Goal: Task Accomplishment & Management: Manage account settings

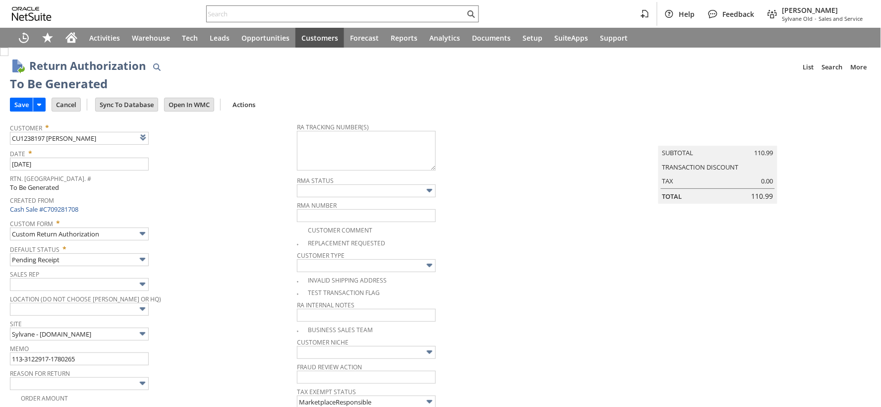
type input "Add"
type input "Copy Previous"
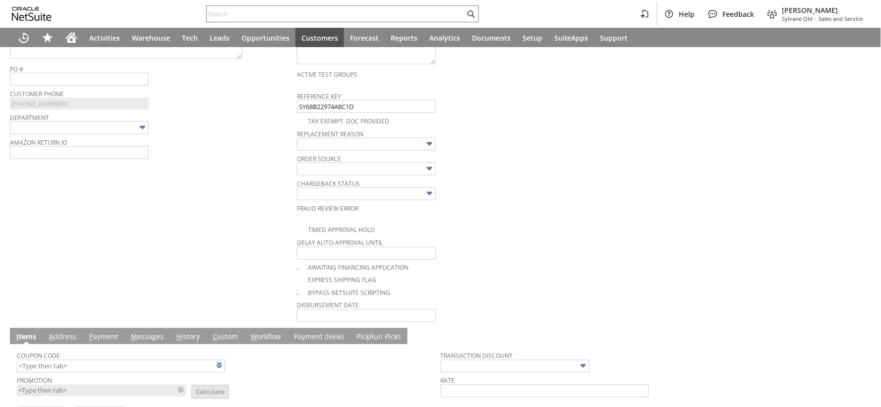
scroll to position [227, 0]
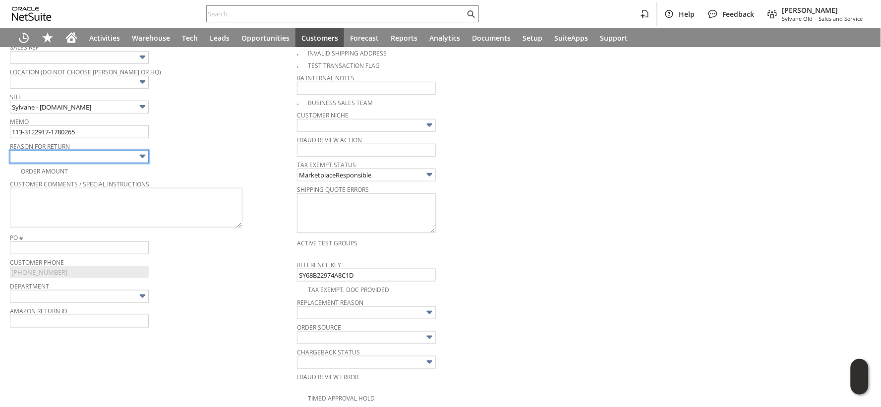
click at [113, 154] on input "text" at bounding box center [79, 156] width 139 height 13
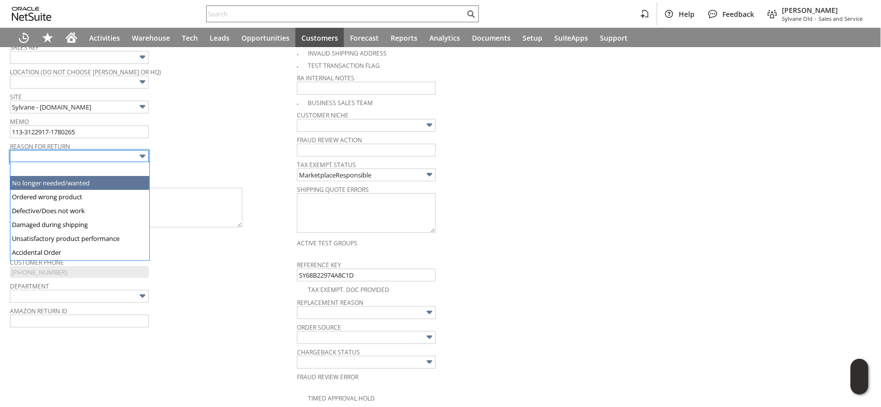
type input "No longer needed/wanted"
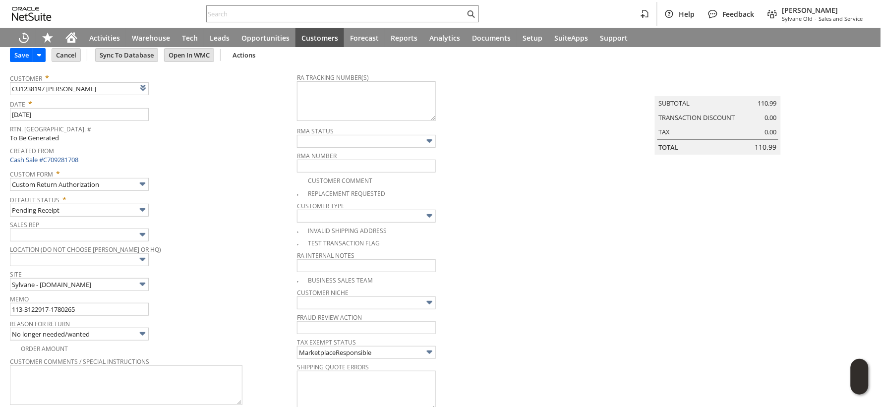
scroll to position [0, 0]
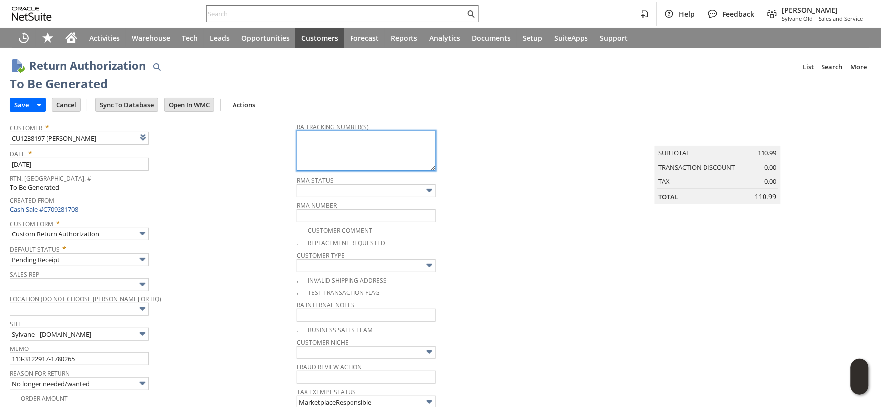
click at [346, 156] on textarea at bounding box center [366, 151] width 139 height 40
paste textarea "1ZR0960D9098471463"
type textarea "1ZR0960D9098471463"
click at [18, 105] on input "Save" at bounding box center [21, 104] width 22 height 13
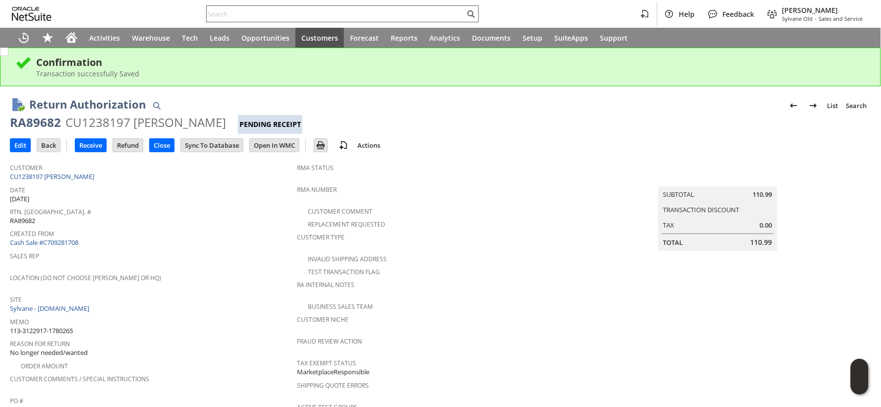
click at [220, 15] on input "text" at bounding box center [336, 14] width 258 height 12
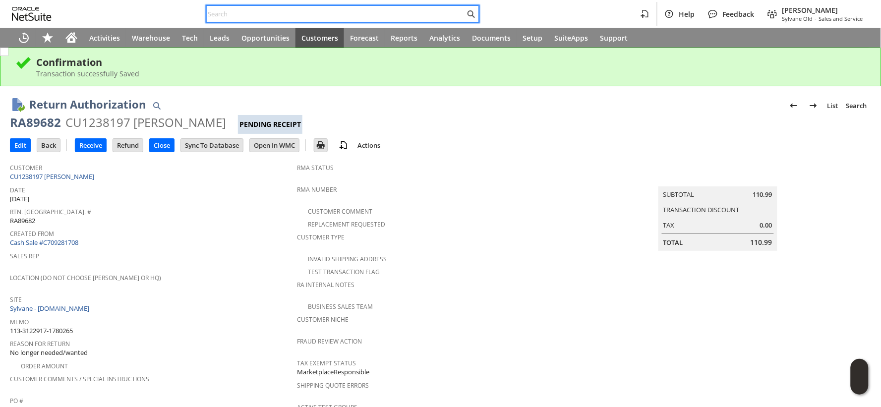
paste input "112-0023054-5098631"
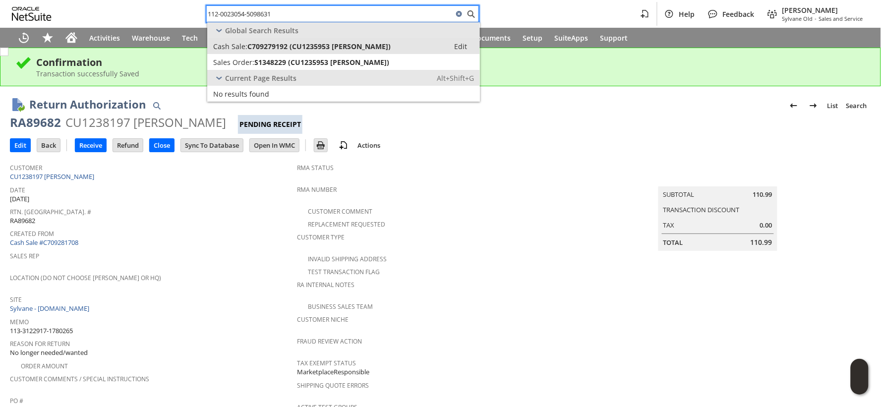
type input "112-0023054-5098631"
click at [243, 45] on span "Cash Sale:" at bounding box center [230, 46] width 34 height 9
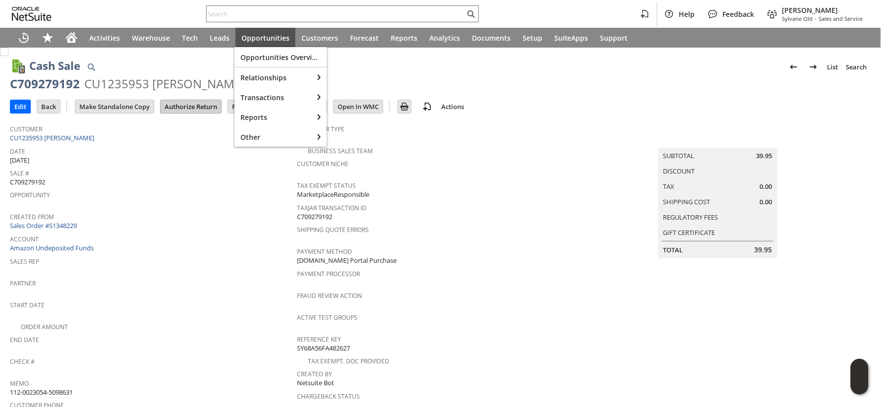
click at [197, 111] on input "Authorize Return" at bounding box center [191, 106] width 60 height 13
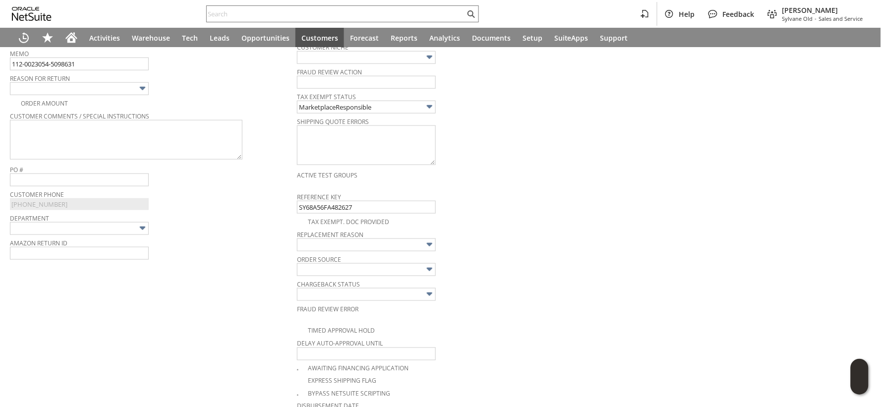
scroll to position [263, 0]
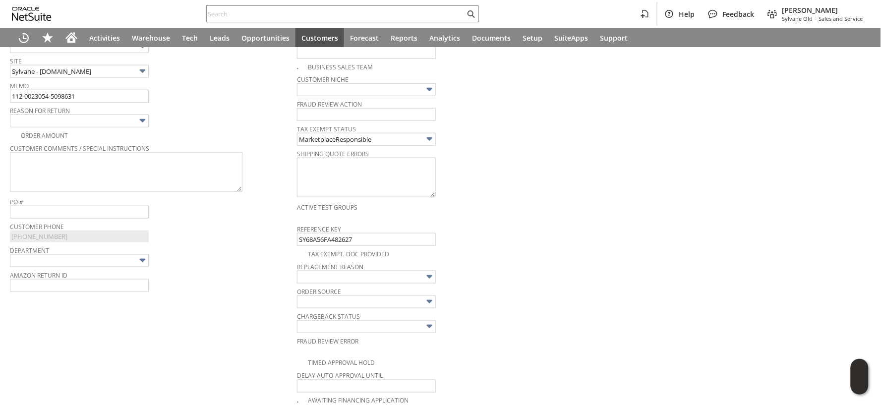
click at [141, 122] on img at bounding box center [142, 120] width 11 height 11
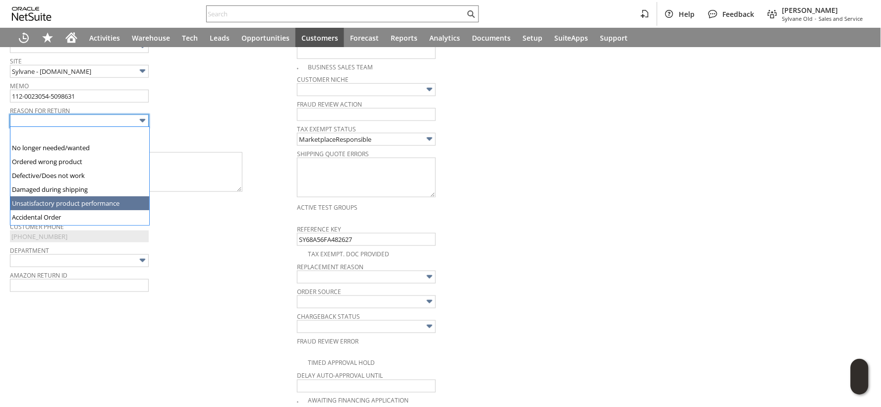
type input "Unsatisfactory product performance"
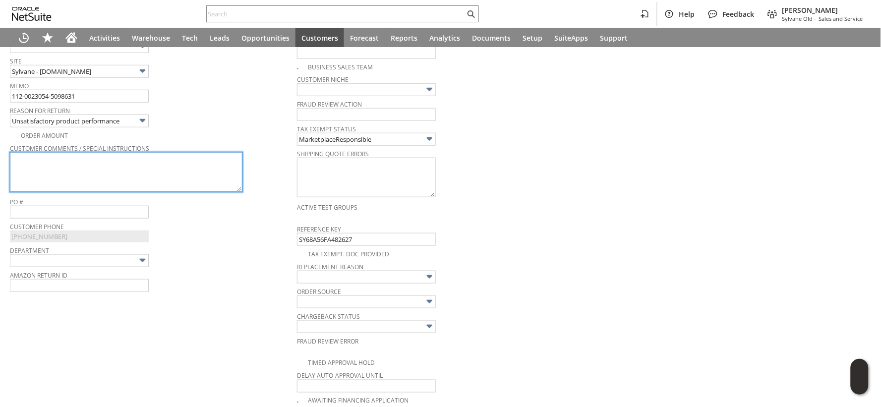
click at [61, 162] on textarea at bounding box center [126, 172] width 233 height 40
paste textarea "Order Date:08/20/2025"
type textarea "Order Date:[DATE] (AMAZON AUTHORIZED)"
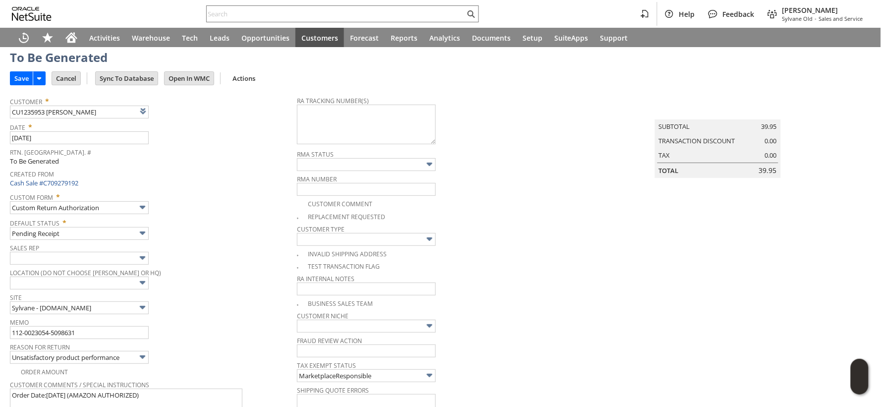
scroll to position [0, 0]
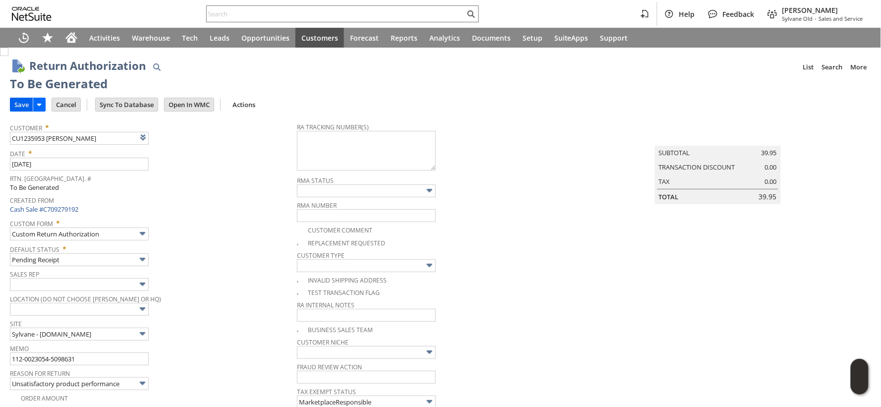
click at [25, 107] on input "Save" at bounding box center [21, 104] width 22 height 13
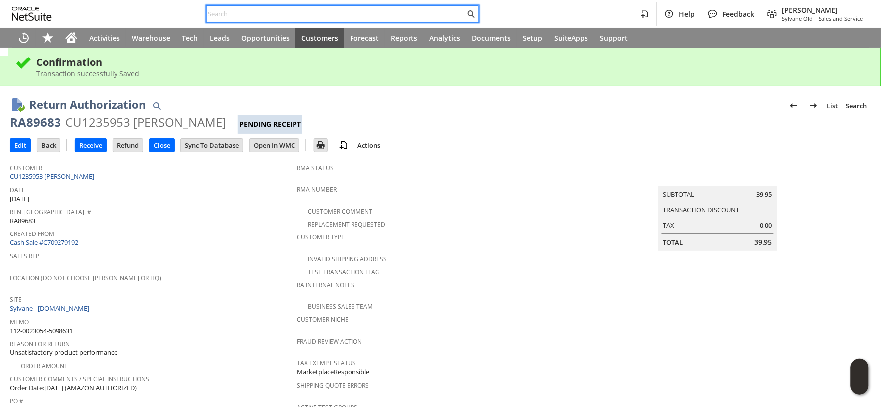
click at [380, 12] on input "text" at bounding box center [336, 14] width 258 height 12
paste input "129025022068318"
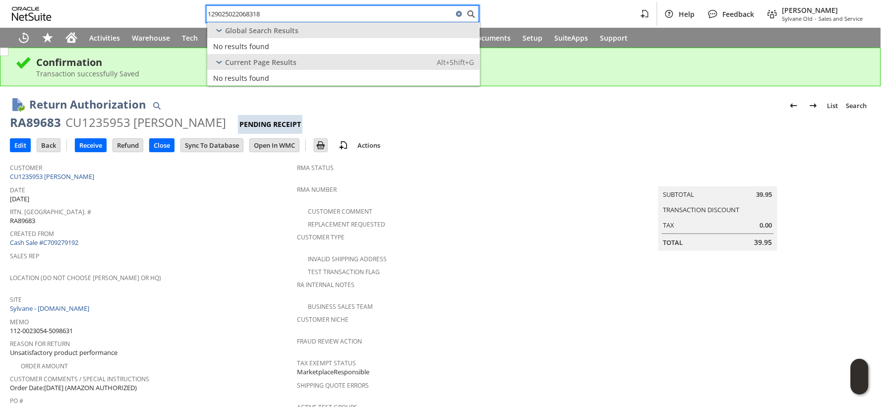
click at [229, 15] on input "129025022068318" at bounding box center [330, 14] width 246 height 12
paste input "vo4567"
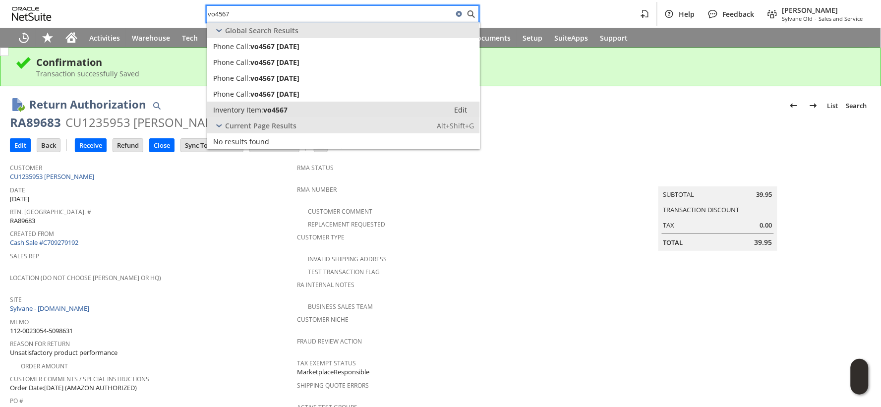
type input "vo4567"
click at [293, 106] on div "Inventory Item: vo4567" at bounding box center [328, 109] width 230 height 9
